Goal: Information Seeking & Learning: Find specific fact

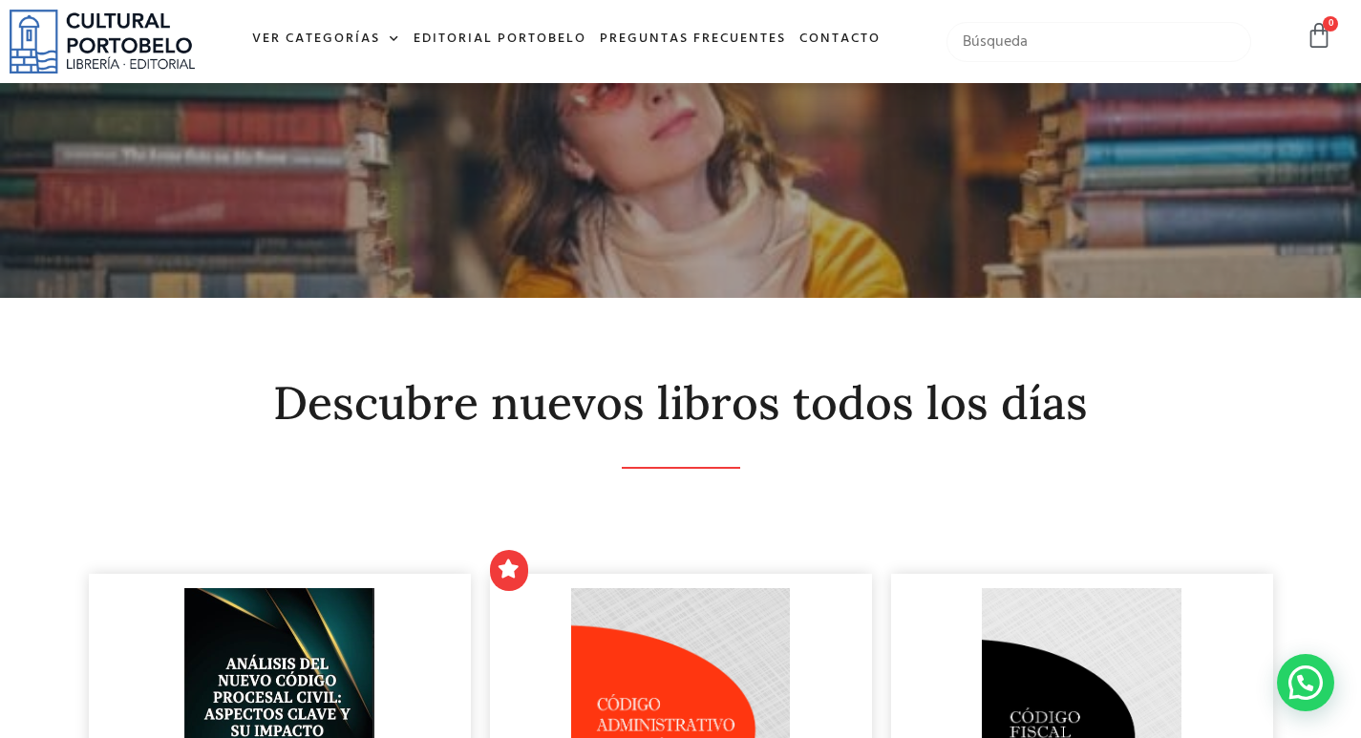
click at [1015, 47] on input "text" at bounding box center [1098, 42] width 305 height 40
type input "decreto"
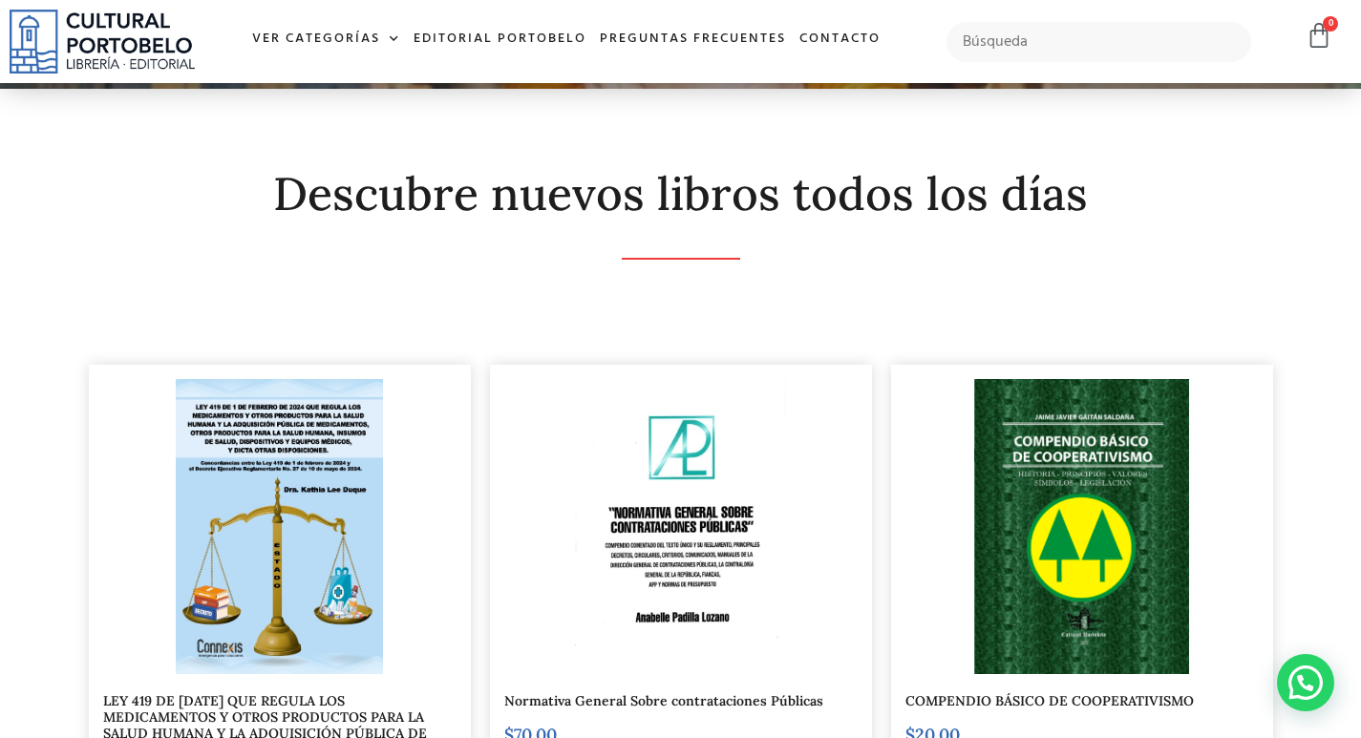
scroll to position [191, 0]
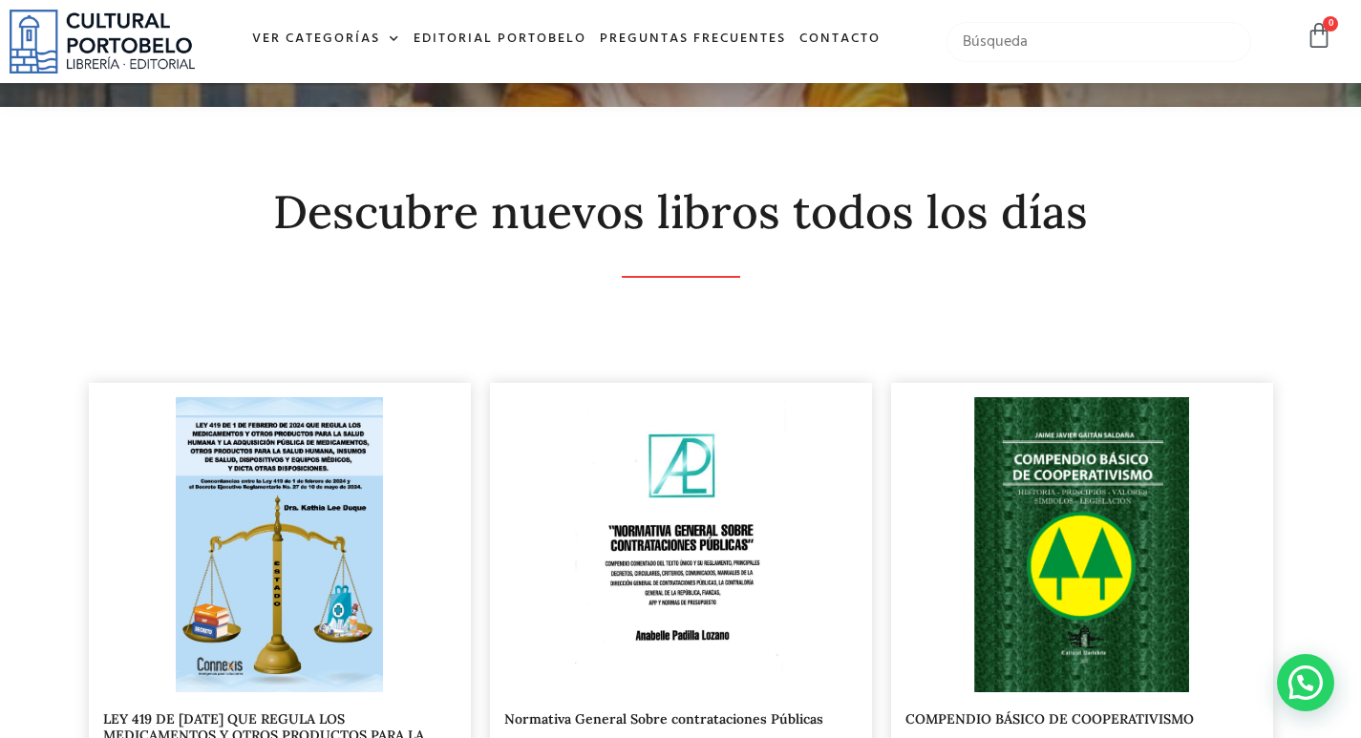
click at [1027, 37] on input "text" at bounding box center [1098, 42] width 305 height 40
type input "cauca y recauca"
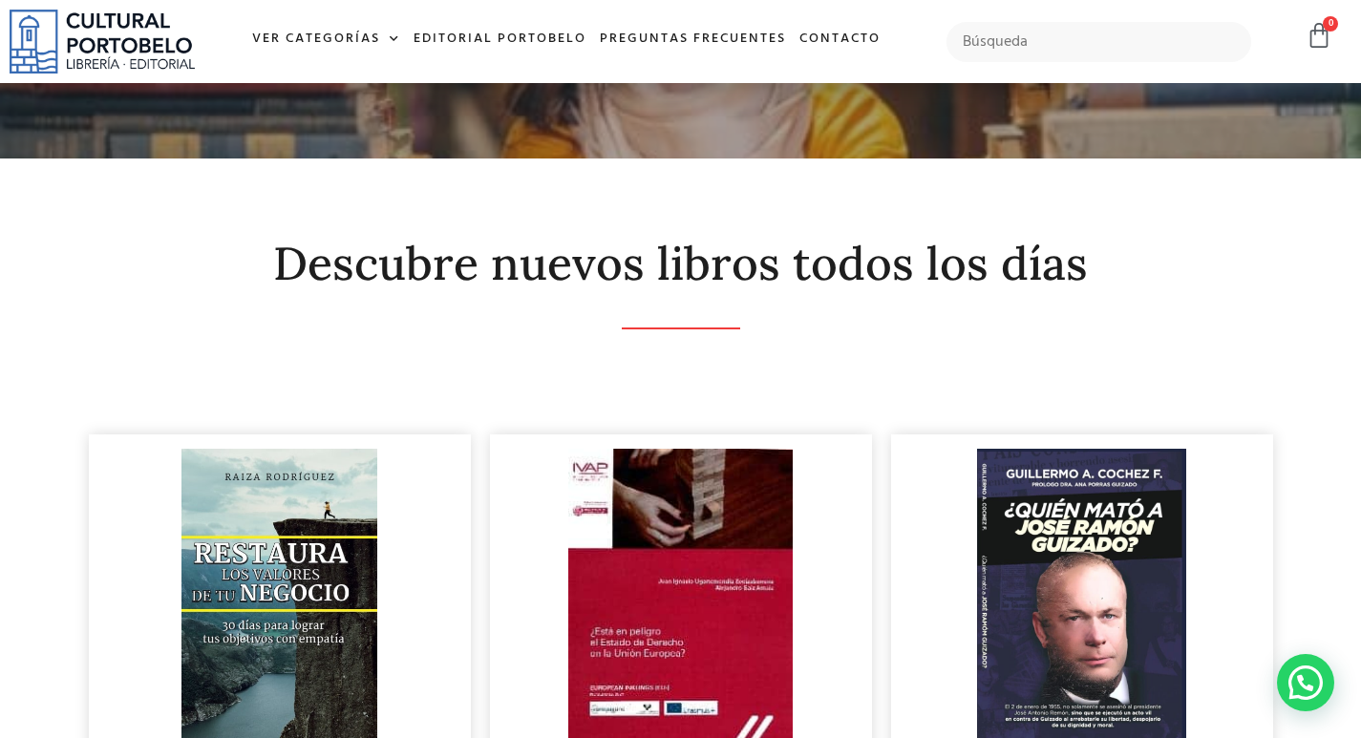
scroll to position [191, 0]
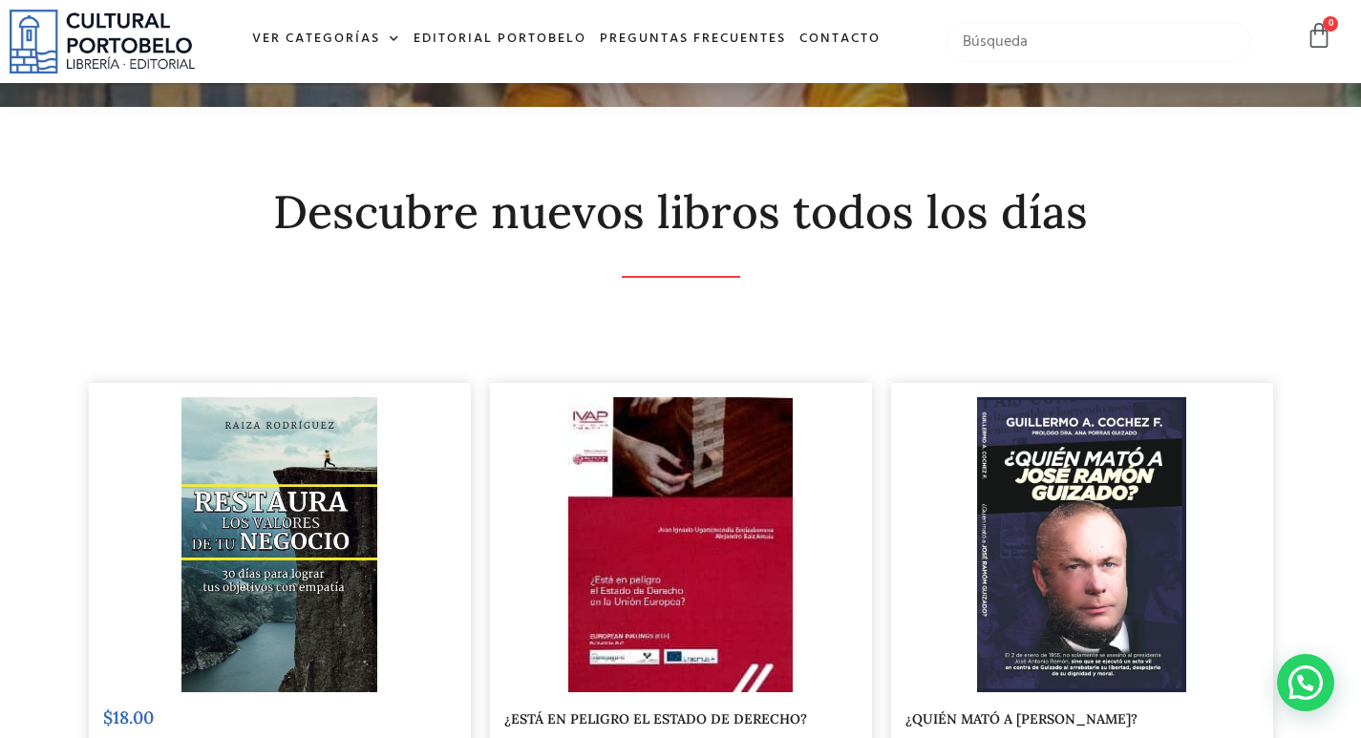
click at [978, 50] on input "text" at bounding box center [1098, 42] width 305 height 40
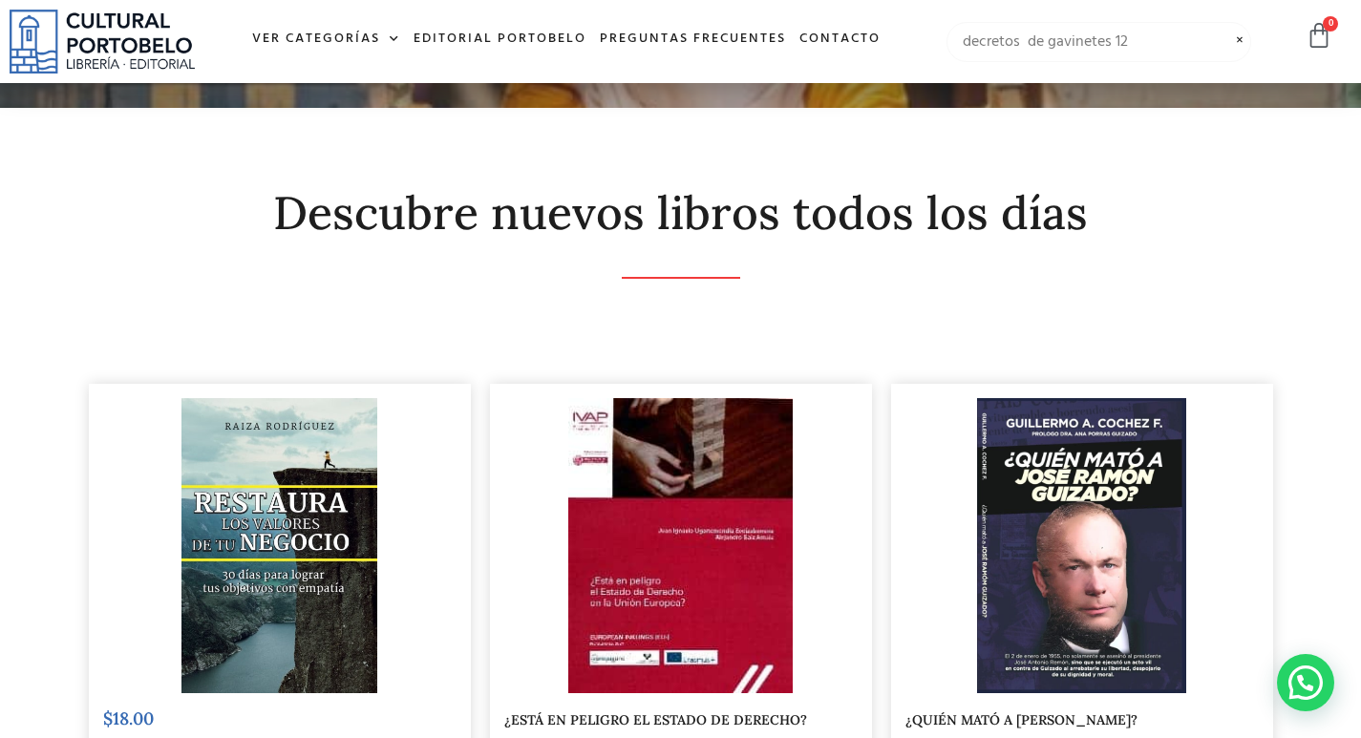
type input "decretos de gavinetes 12"
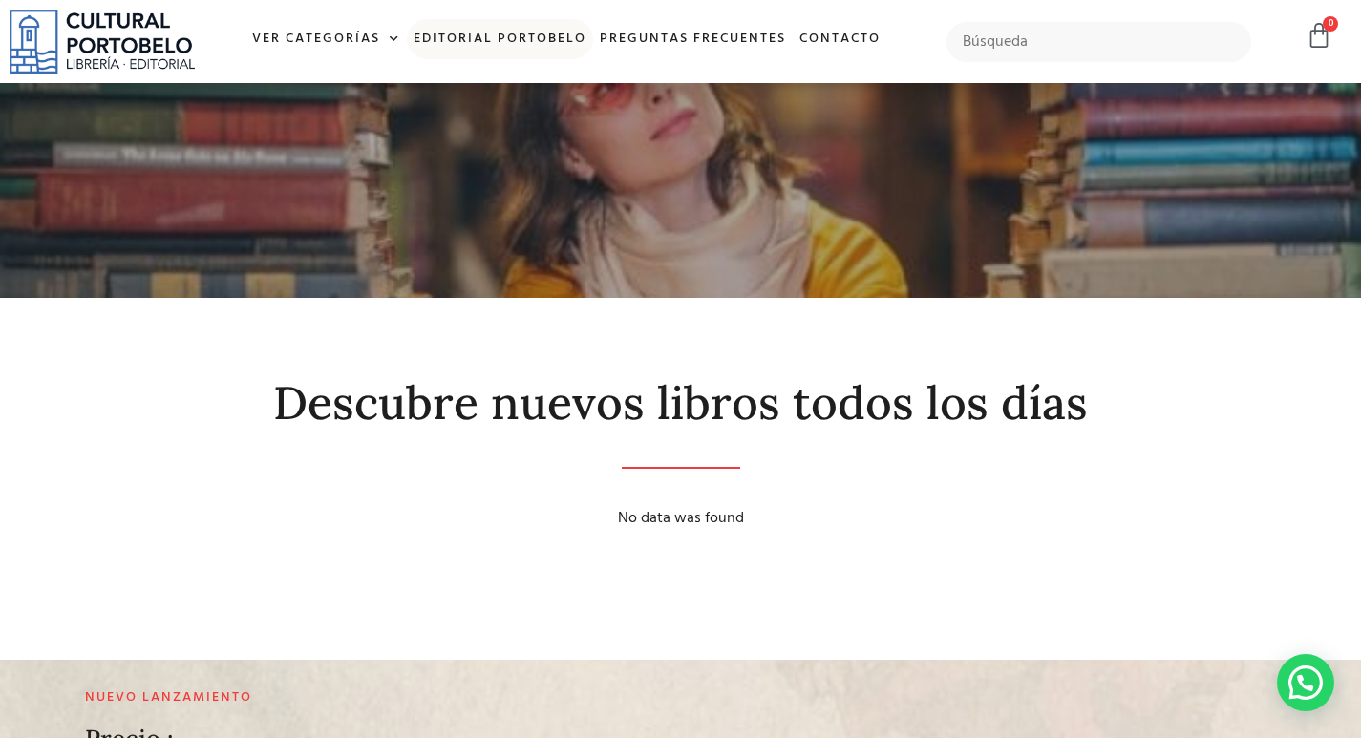
click at [435, 36] on link "Editorial Portobelo" at bounding box center [500, 39] width 186 height 41
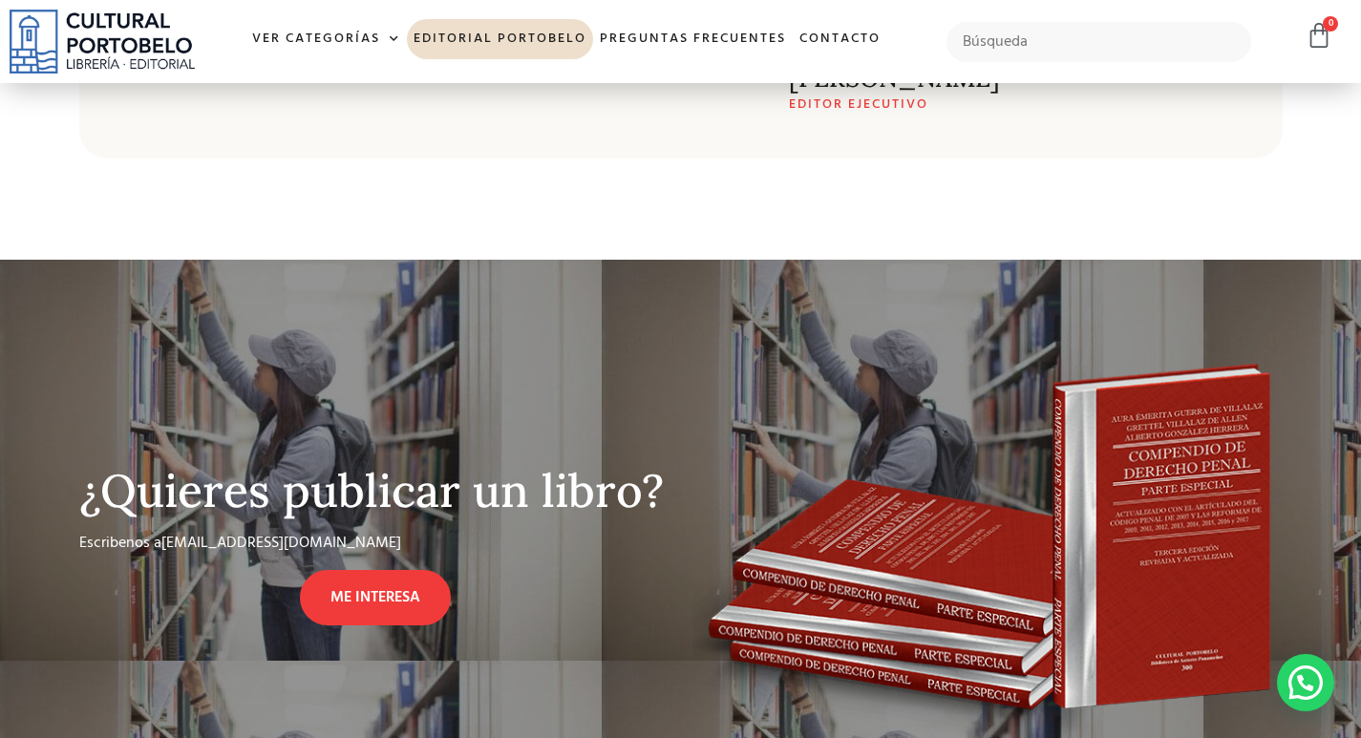
scroll to position [1173, 0]
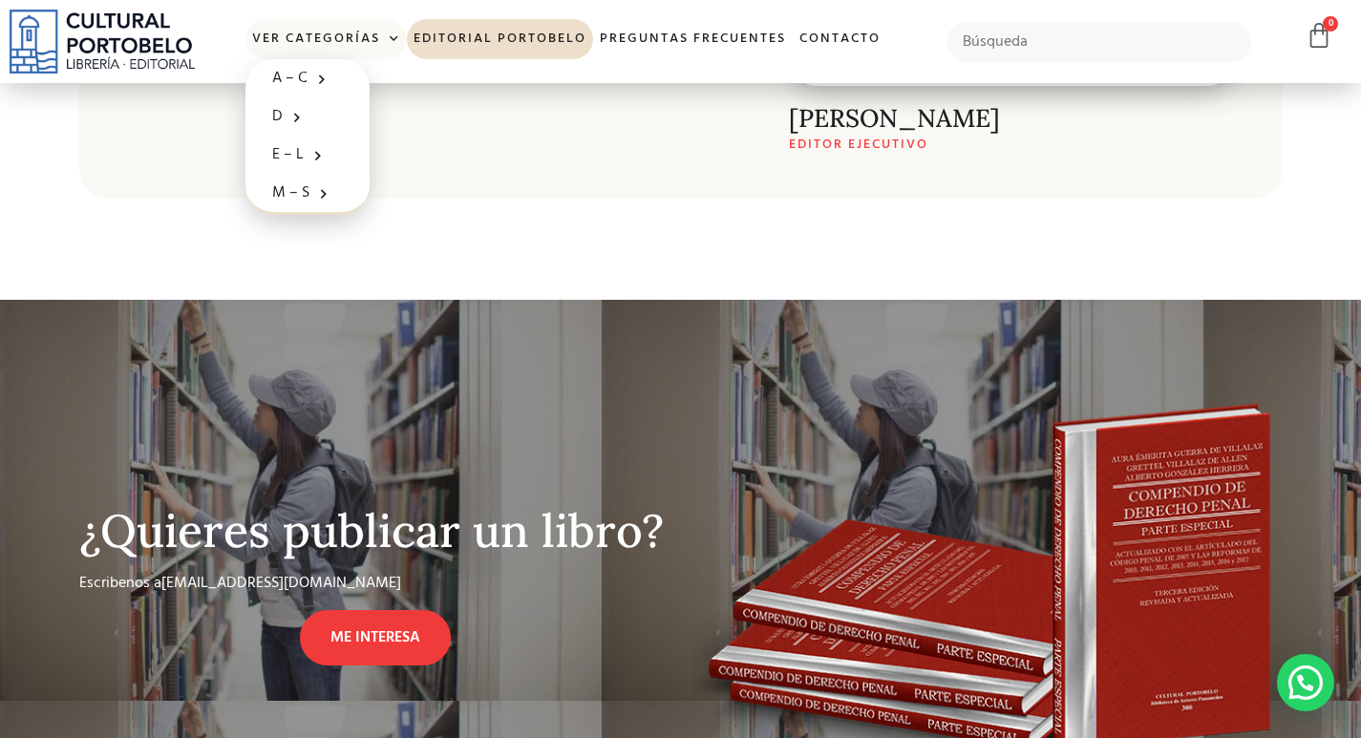
click at [347, 33] on link "Ver Categorías" at bounding box center [325, 39] width 161 height 41
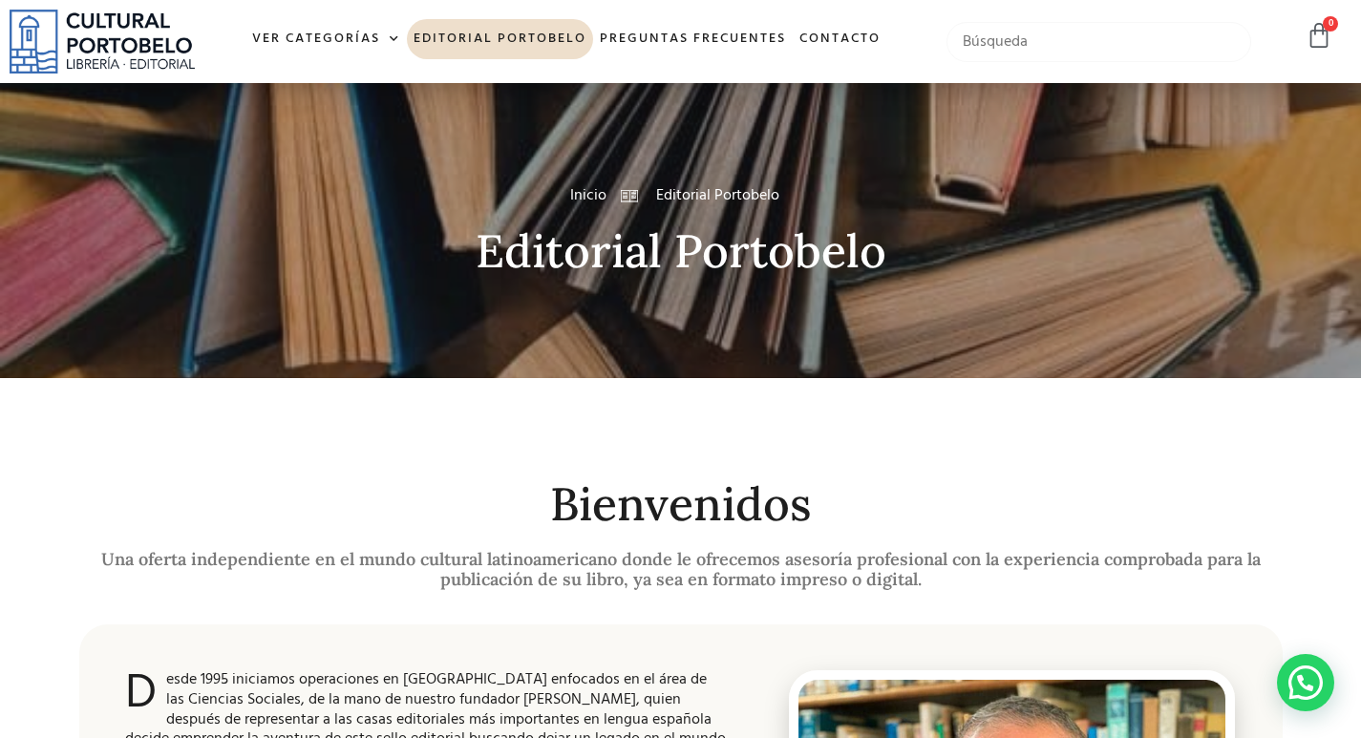
click at [1009, 36] on input "text" at bounding box center [1098, 42] width 305 height 40
type input "d"
type input "codicos"
